Goal: Find specific page/section

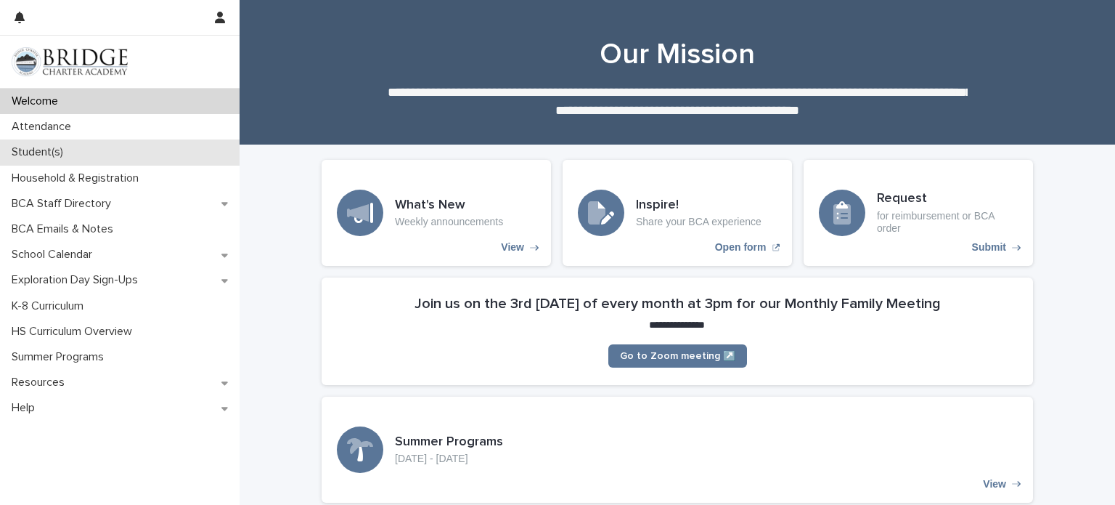
click at [80, 151] on div "Student(s)" at bounding box center [120, 151] width 240 height 25
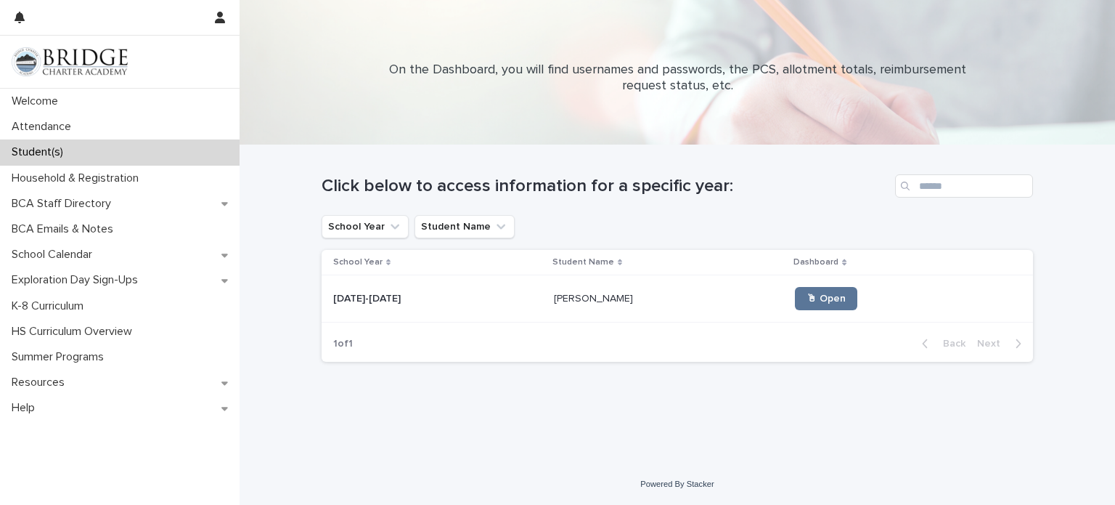
click at [662, 293] on p at bounding box center [669, 299] width 230 height 12
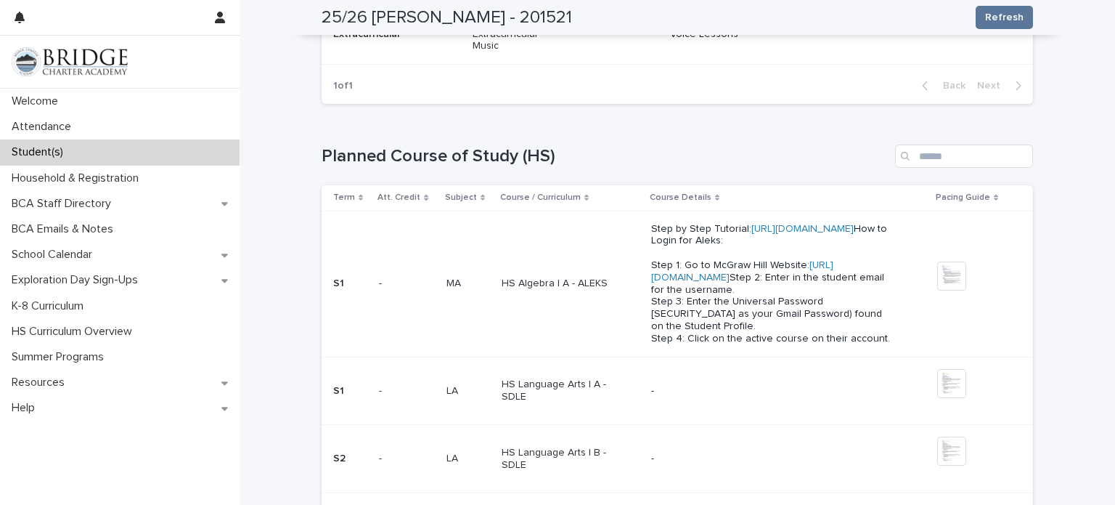
scroll to position [1841, 0]
click at [723, 274] on link "[URL][DOMAIN_NAME]" at bounding box center [742, 270] width 182 height 23
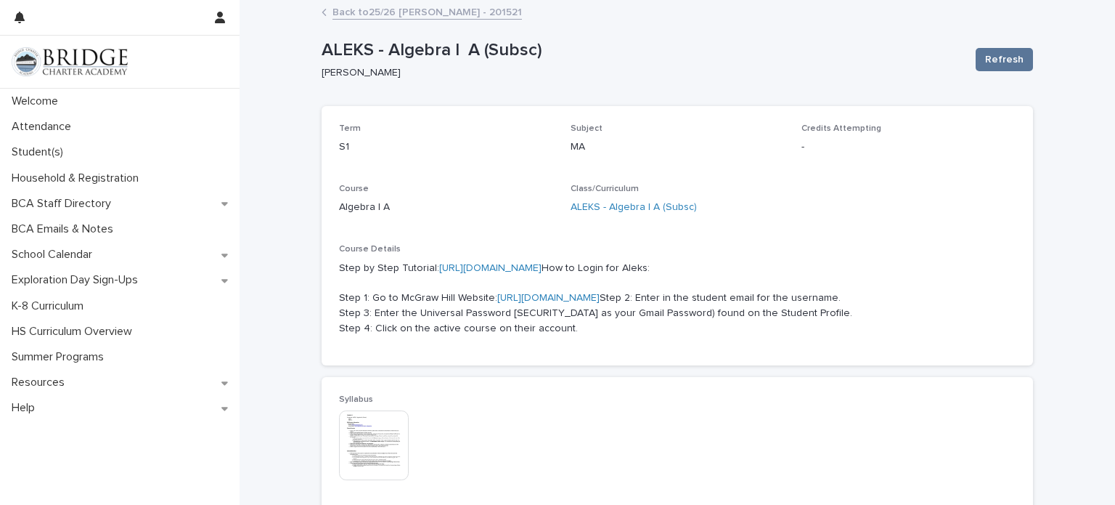
click at [428, 15] on link "Back to 25/26 [PERSON_NAME] - 201521" at bounding box center [428, 11] width 190 height 17
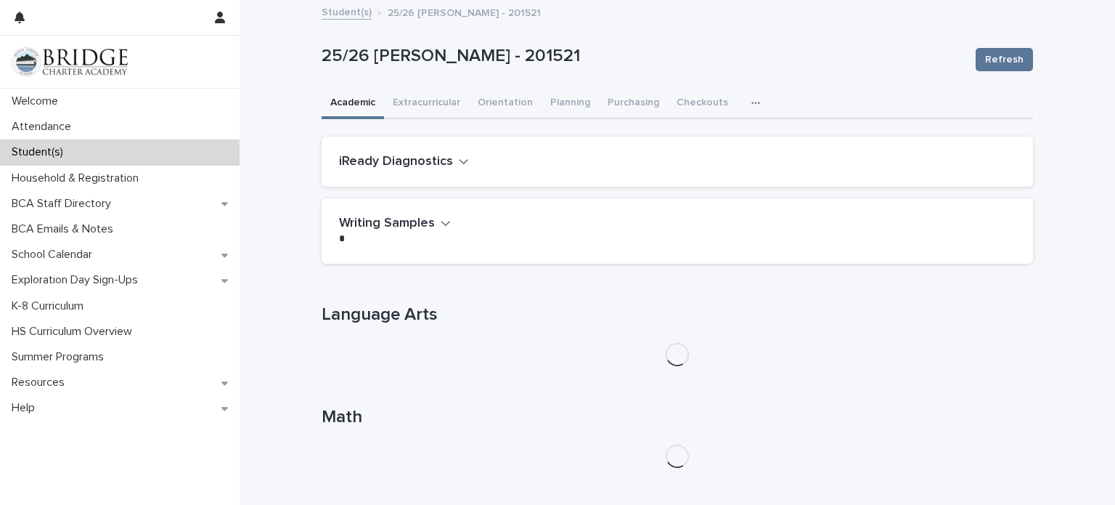
click at [752, 99] on icon "button" at bounding box center [756, 103] width 9 height 10
click at [695, 165] on span "General" at bounding box center [687, 163] width 38 height 10
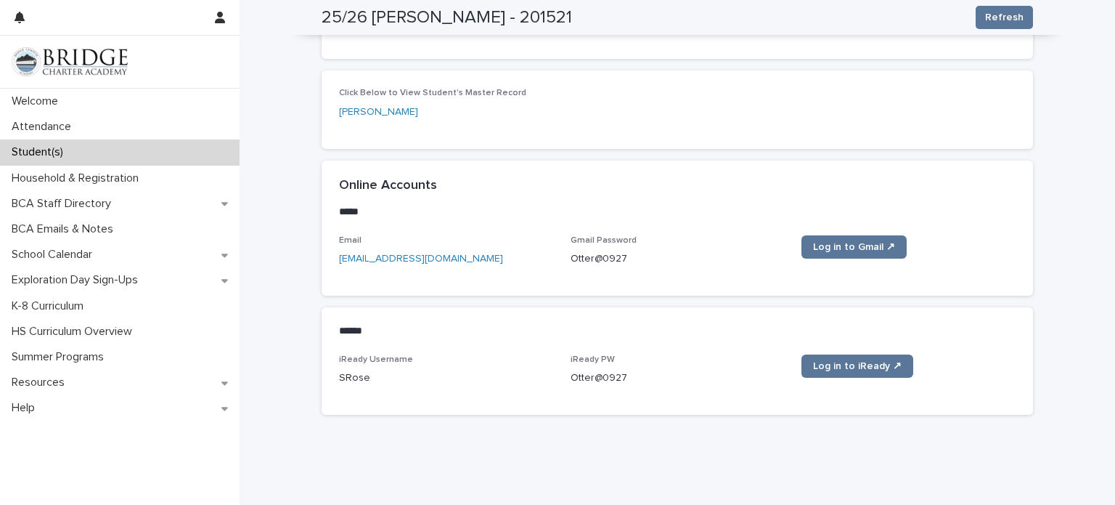
scroll to position [693, 0]
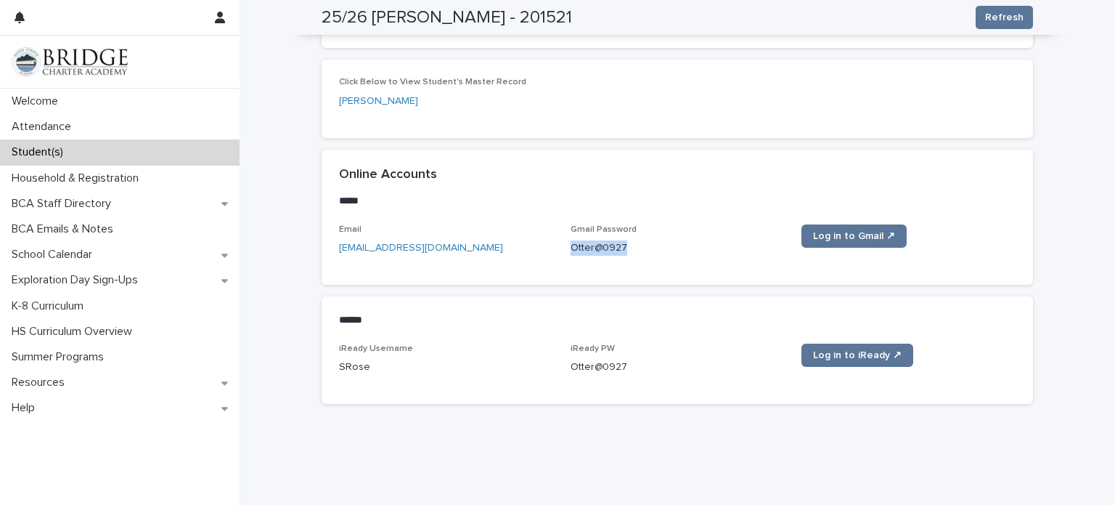
drag, startPoint x: 627, startPoint y: 229, endPoint x: 572, endPoint y: 232, distance: 56.0
click at [572, 240] on p "Otter@0927" at bounding box center [678, 247] width 214 height 15
copy p "Otter@0927"
